Goal: Task Accomplishment & Management: Use online tool/utility

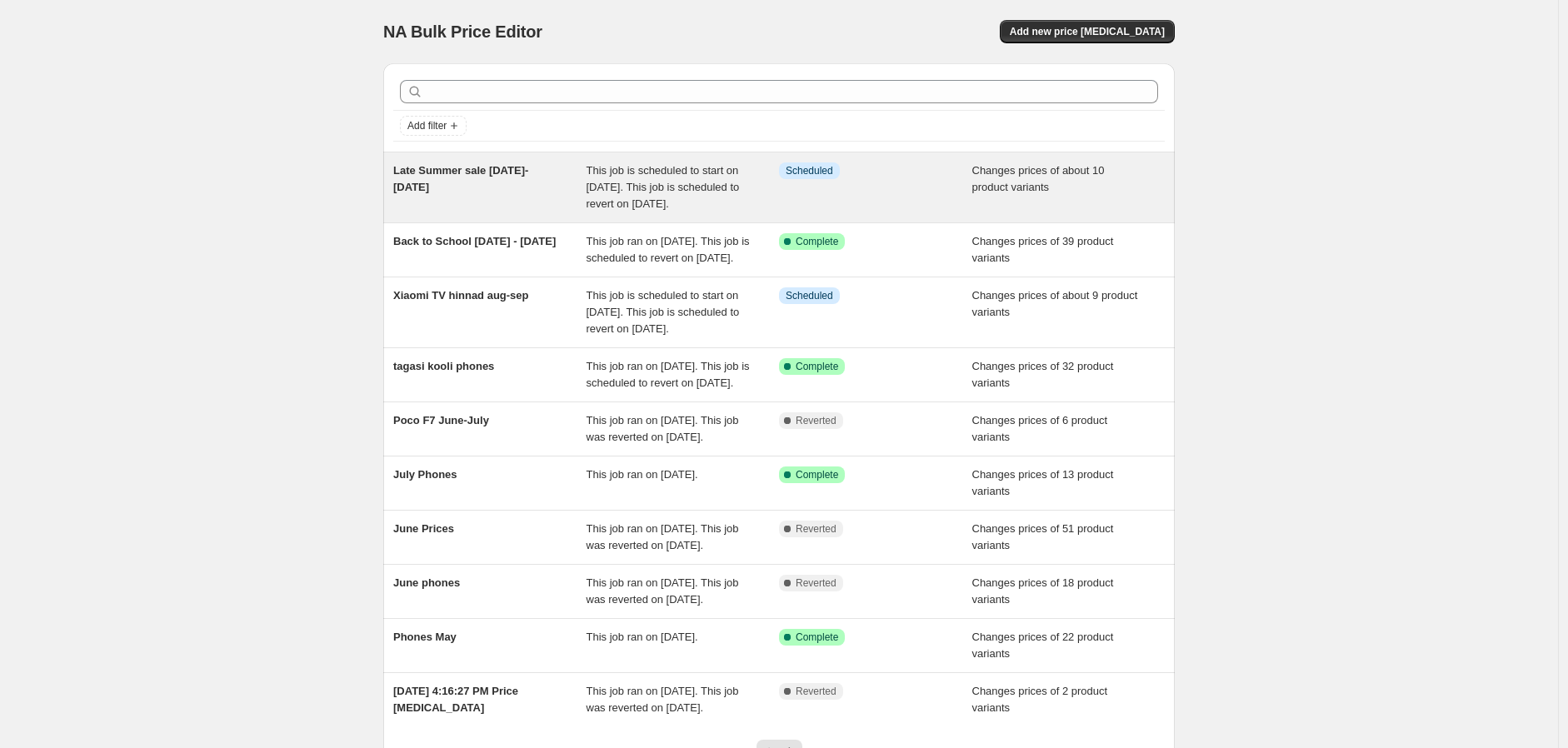
click at [523, 203] on div "Late Summer sale [DATE]-[DATE]" at bounding box center [490, 187] width 194 height 50
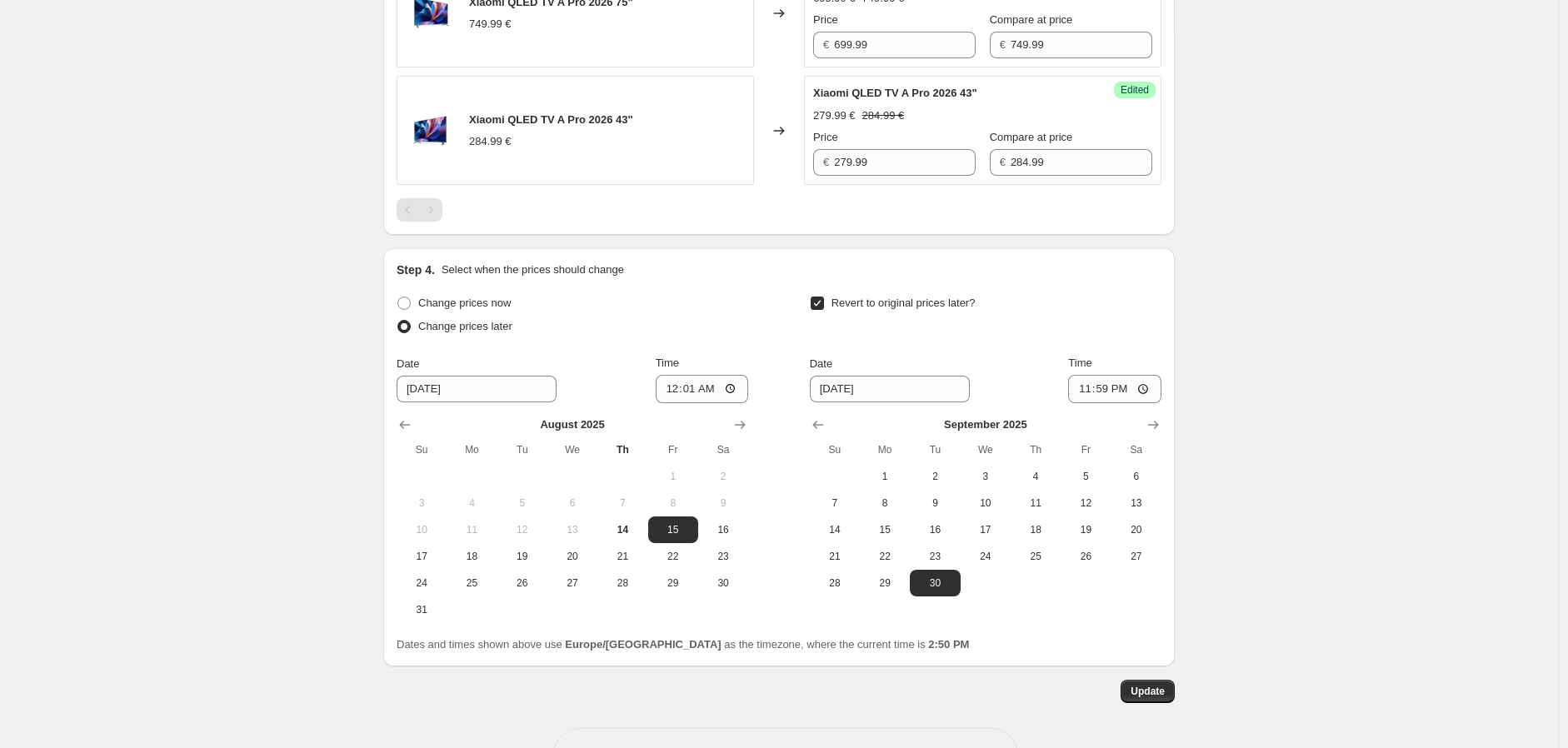
scroll to position [1750, 0]
